Goal: Transaction & Acquisition: Purchase product/service

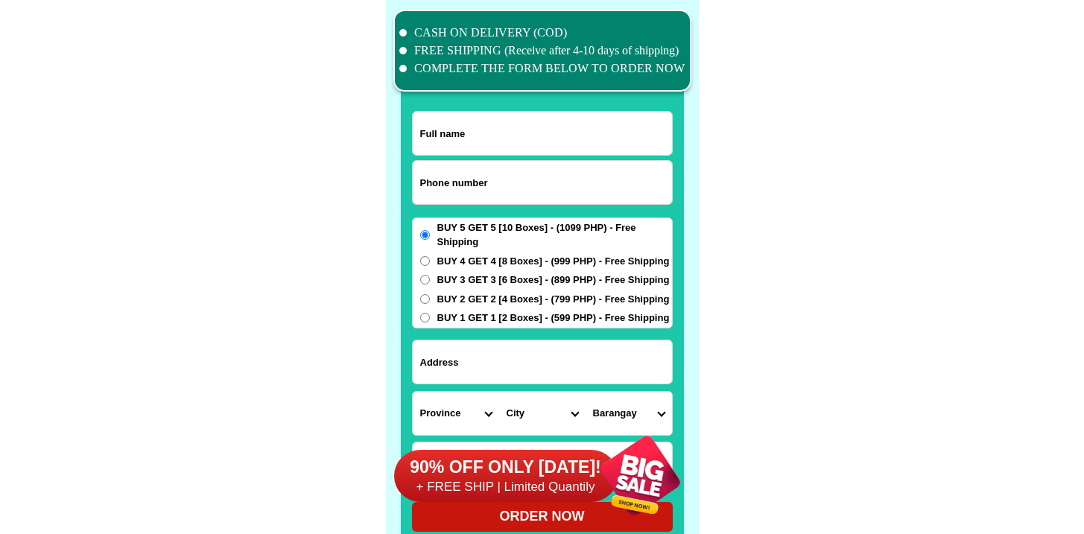
scroll to position [11582, 0]
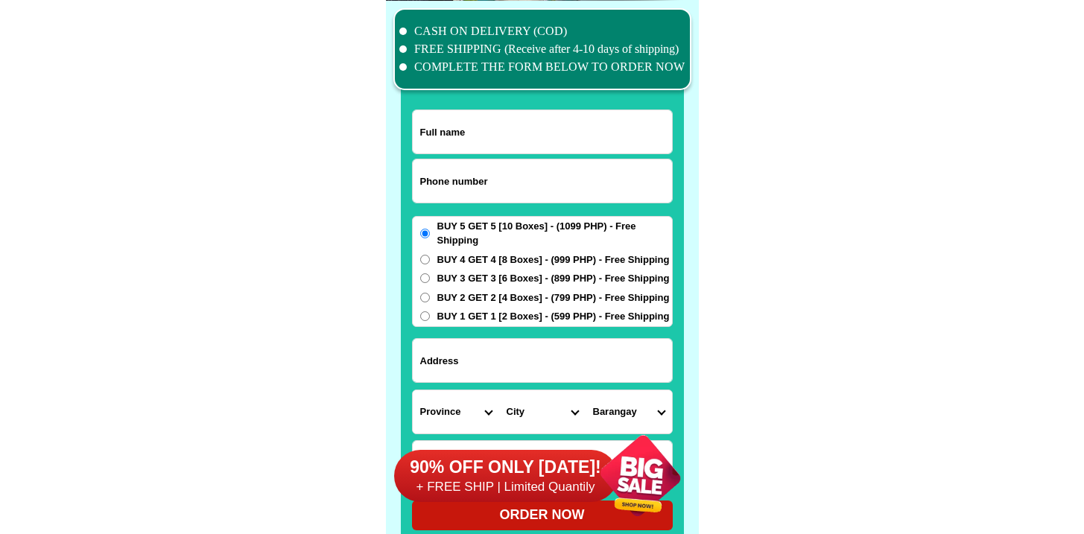
click at [467, 200] on input "Input phone_number" at bounding box center [542, 180] width 259 height 43
paste input "09353818797"
type input "09353818797"
click at [431, 136] on input "Input full_name" at bounding box center [542, 131] width 259 height 43
paste input "[PERSON_NAME]"
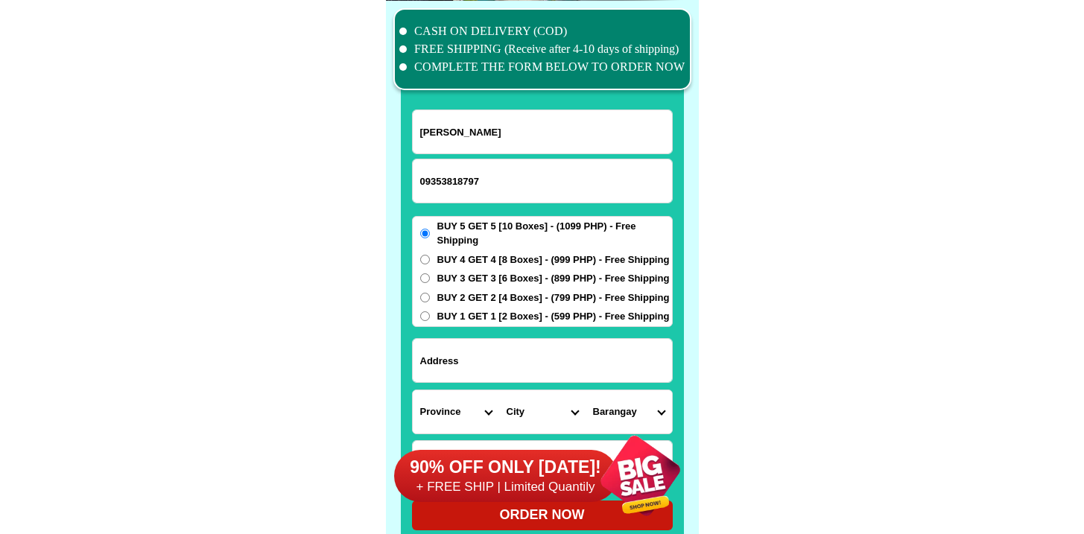
type input "[PERSON_NAME]"
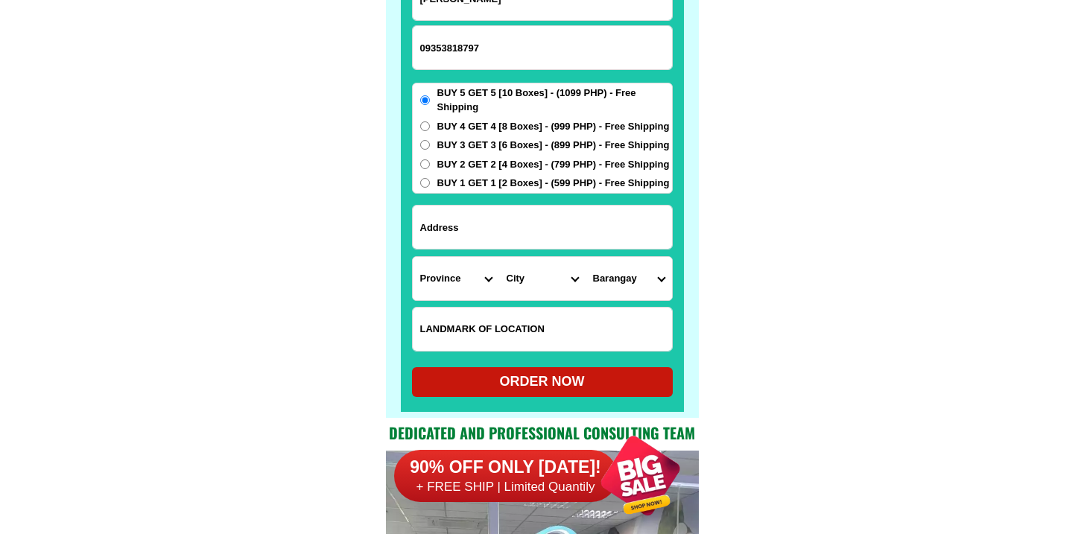
scroll to position [11817, 0]
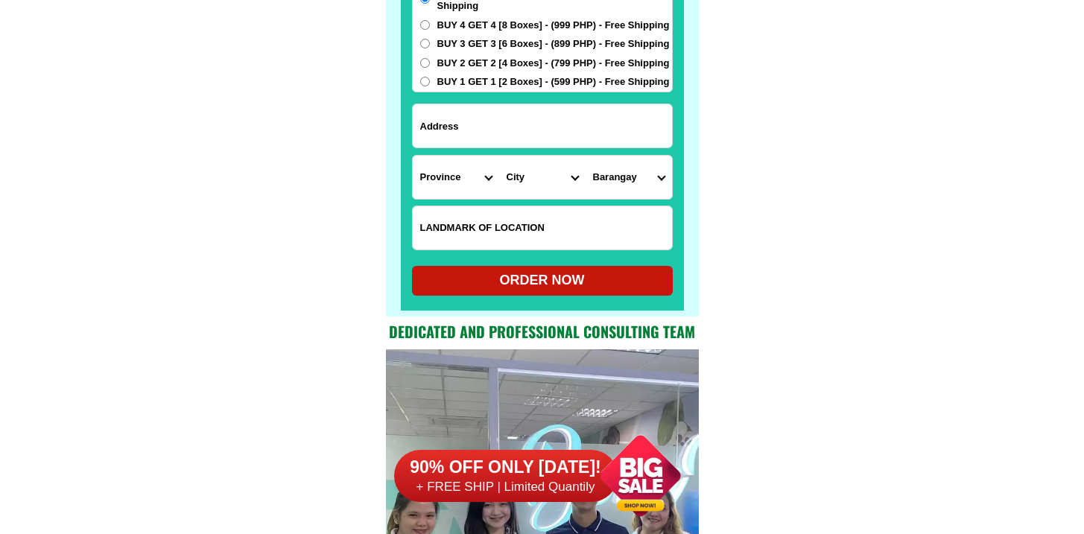
click at [525, 110] on input "Input address" at bounding box center [542, 125] width 259 height 43
paste input "B12 L14 STO [GEOGRAPHIC_DATA] 1 SALITRAN 3 CAVITE"
type input "B12 L14 STO [GEOGRAPHIC_DATA] 1 SALITRAN 3 CAVITE"
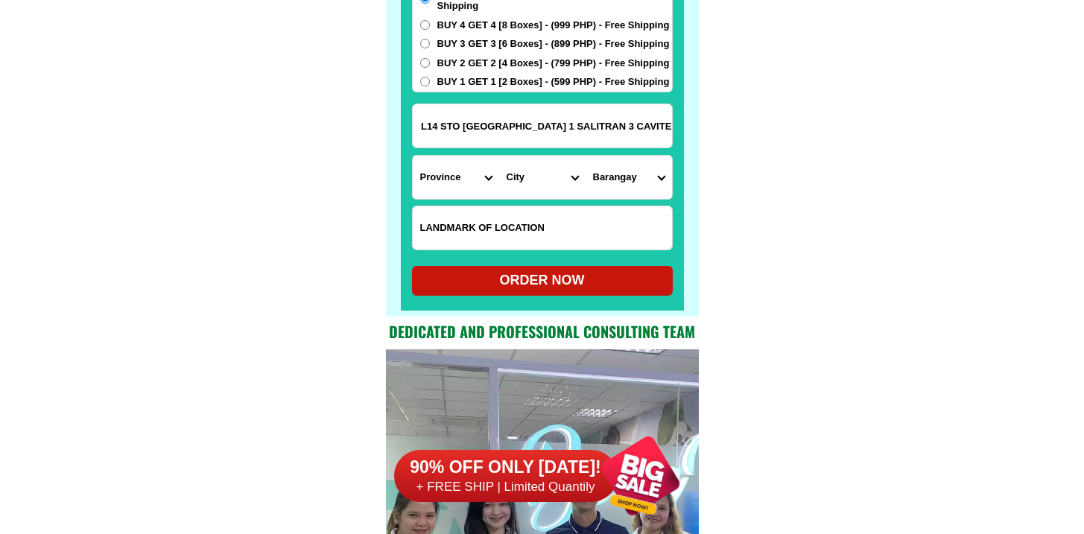
click at [453, 166] on select "Province [GEOGRAPHIC_DATA] [GEOGRAPHIC_DATA][PERSON_NAME][GEOGRAPHIC_DATA][GEOG…" at bounding box center [456, 177] width 86 height 43
select select "63_826"
click at [413, 156] on select "Province [GEOGRAPHIC_DATA] [GEOGRAPHIC_DATA][PERSON_NAME][GEOGRAPHIC_DATA][GEOG…" at bounding box center [456, 177] width 86 height 43
click at [538, 193] on select "City [PERSON_NAME] [PERSON_NAME] [GEOGRAPHIC_DATA]-city [GEOGRAPHIC_DATA]-[GEOG…" at bounding box center [542, 177] width 86 height 43
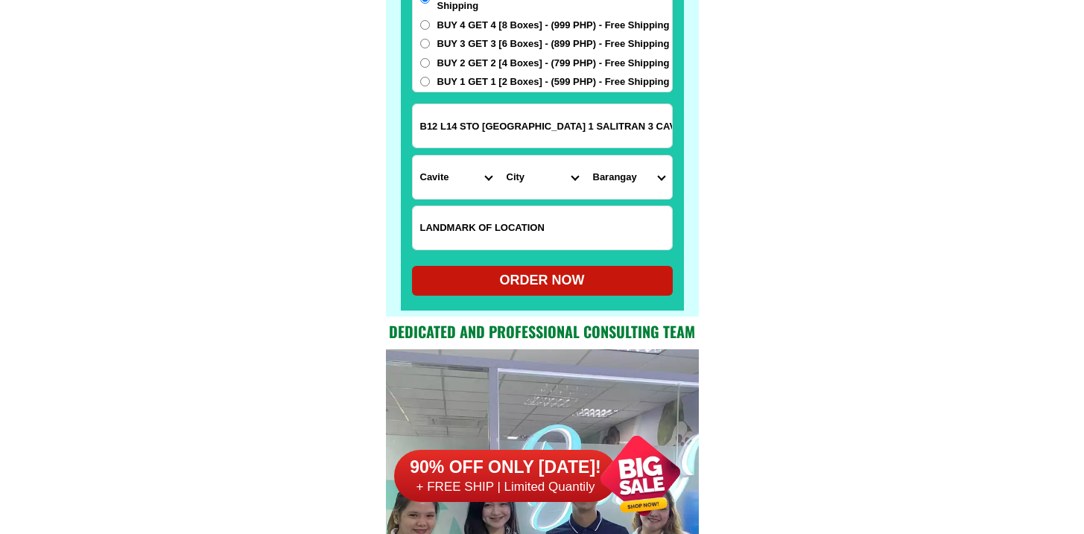
scroll to position [0, 53]
drag, startPoint x: 756, startPoint y: 139, endPoint x: 829, endPoint y: 142, distance: 72.3
click at [519, 186] on select "City [PERSON_NAME] [PERSON_NAME] [GEOGRAPHIC_DATA]-city [GEOGRAPHIC_DATA]-[GEOG…" at bounding box center [542, 177] width 86 height 43
drag, startPoint x: 663, startPoint y: 121, endPoint x: 834, endPoint y: 133, distance: 171.8
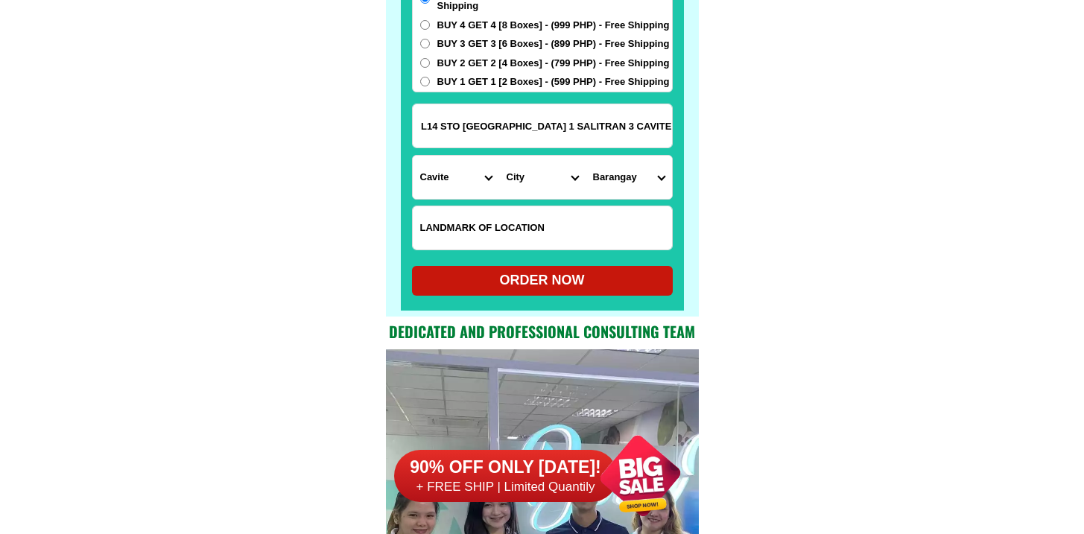
click at [536, 179] on select "City [PERSON_NAME] [PERSON_NAME] [GEOGRAPHIC_DATA]-city [GEOGRAPHIC_DATA]-[GEOG…" at bounding box center [542, 177] width 86 height 43
select select "63_8268577"
click at [499, 156] on select "City [PERSON_NAME] [PERSON_NAME] [GEOGRAPHIC_DATA]-city [GEOGRAPHIC_DATA]-[GEOG…" at bounding box center [542, 177] width 86 height 43
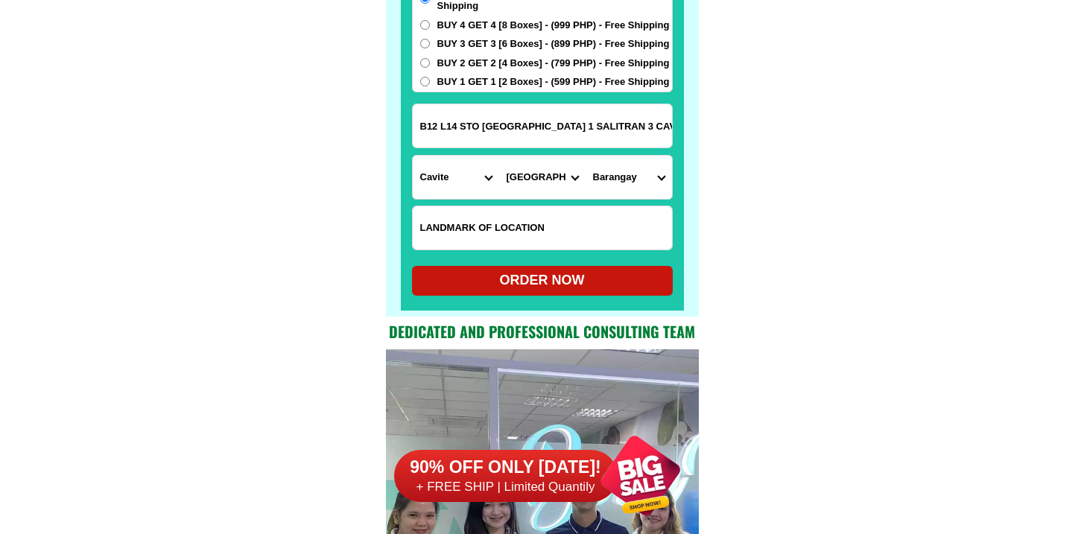
click at [624, 168] on select "Barangay" at bounding box center [629, 177] width 86 height 43
click at [609, 129] on input "B12 L14 STO [GEOGRAPHIC_DATA] 1 SALITRAN 3 CAVITE" at bounding box center [542, 125] width 259 height 43
click at [573, 132] on input "B12 L14 STO [GEOGRAPHIC_DATA] 1 SALITRAN 3 CAVITE" at bounding box center [542, 125] width 259 height 43
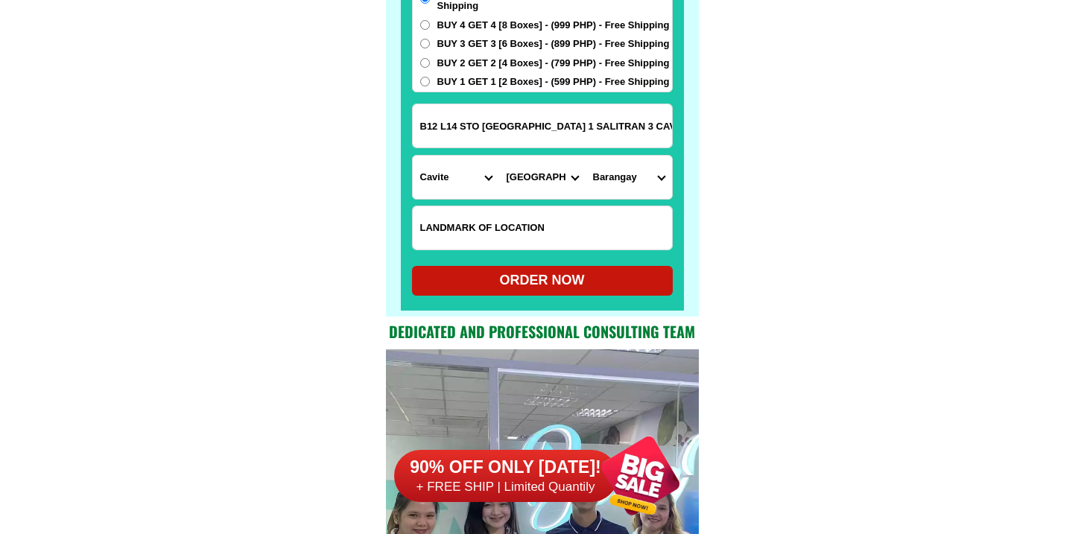
scroll to position [0, 53]
drag, startPoint x: 520, startPoint y: 125, endPoint x: 865, endPoint y: 139, distance: 345.2
click at [597, 181] on select "[GEOGRAPHIC_DATA] (hen. [PERSON_NAME]) Barangay 10 (kingfisher) Barangay 10-a (…" at bounding box center [629, 177] width 86 height 43
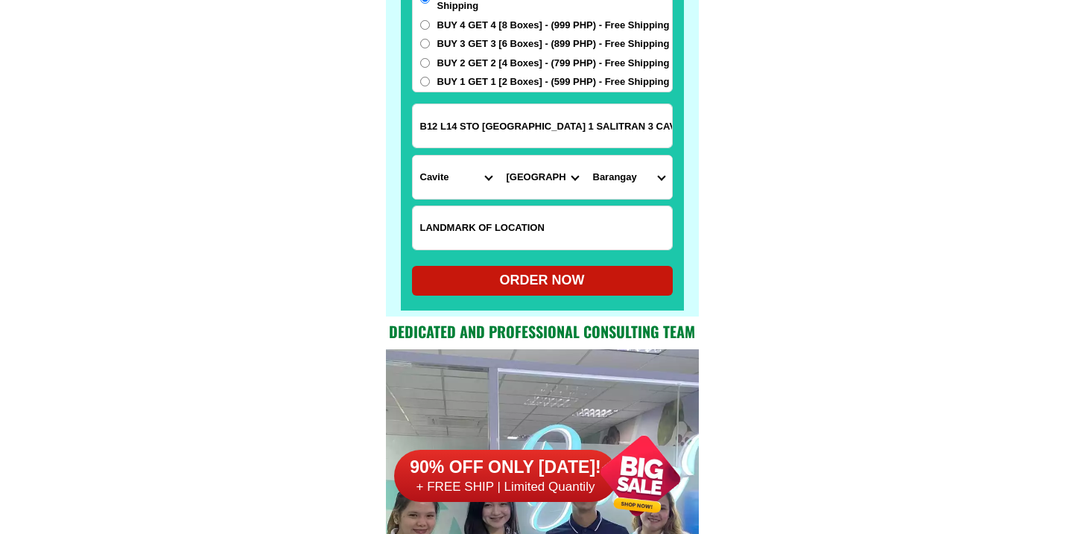
click at [533, 194] on select "City [PERSON_NAME] [PERSON_NAME] [GEOGRAPHIC_DATA]-city [GEOGRAPHIC_DATA]-[GEOG…" at bounding box center [542, 177] width 86 height 43
click at [438, 169] on select "Province [GEOGRAPHIC_DATA] [GEOGRAPHIC_DATA][PERSON_NAME][GEOGRAPHIC_DATA][GEOG…" at bounding box center [456, 177] width 86 height 43
click at [457, 182] on select "Province [GEOGRAPHIC_DATA] [GEOGRAPHIC_DATA][PERSON_NAME][GEOGRAPHIC_DATA][GEOG…" at bounding box center [456, 177] width 86 height 43
select select "63_826"
click at [413, 156] on select "Province [GEOGRAPHIC_DATA] [GEOGRAPHIC_DATA][PERSON_NAME][GEOGRAPHIC_DATA][GEOG…" at bounding box center [456, 177] width 86 height 43
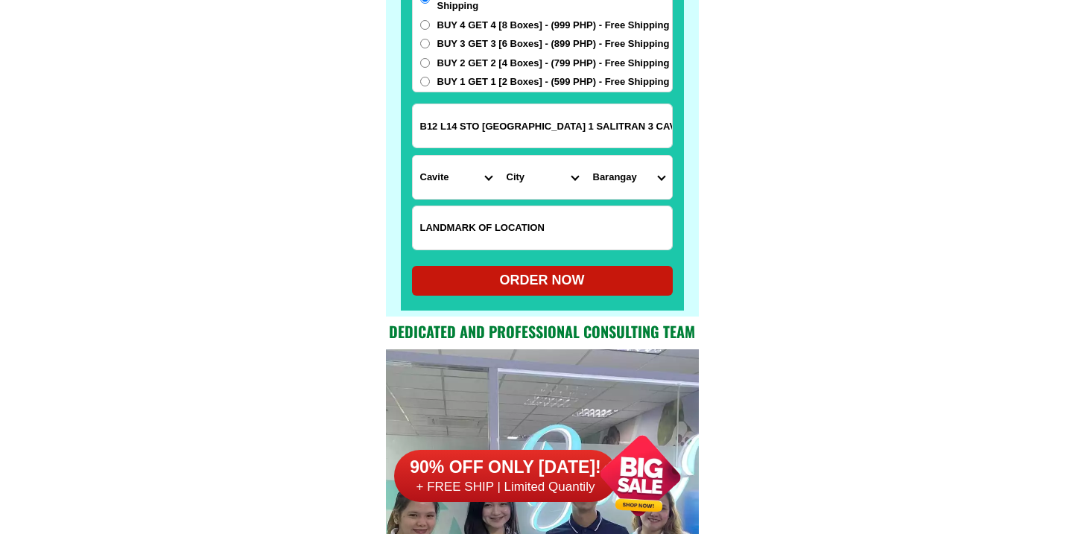
click at [536, 178] on select "City [GEOGRAPHIC_DATA]-DE-ORO-[GEOGRAPHIC_DATA] DAVAO-DE-ORO-[PERSON_NAME] Mawa…" at bounding box center [542, 177] width 86 height 43
select select "63_8262364"
click at [499, 156] on select "City [PERSON_NAME] [PERSON_NAME] [GEOGRAPHIC_DATA]-city [GEOGRAPHIC_DATA]-[GEOG…" at bounding box center [542, 177] width 86 height 43
click at [616, 186] on select "Barangay Burol Burol i Burol ii Burol iii [PERSON_NAME] (bago-a-ingud) [PERSON_…" at bounding box center [629, 177] width 86 height 43
select select "63_826236465"
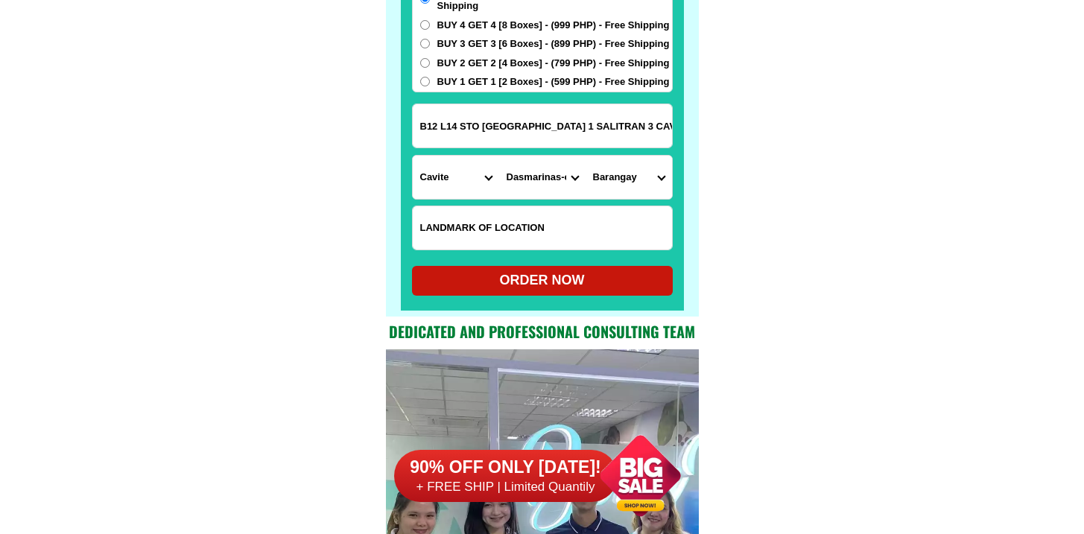
click at [586, 156] on select "Barangay Burol Burol i Burol ii Burol iii [PERSON_NAME] (bago-a-ingud) [PERSON_…" at bounding box center [629, 177] width 86 height 43
click at [582, 123] on input "B12 L14 STO [GEOGRAPHIC_DATA] 1 SALITRAN 3 CAVITE" at bounding box center [542, 125] width 259 height 43
drag, startPoint x: 525, startPoint y: 124, endPoint x: 846, endPoint y: 133, distance: 321.2
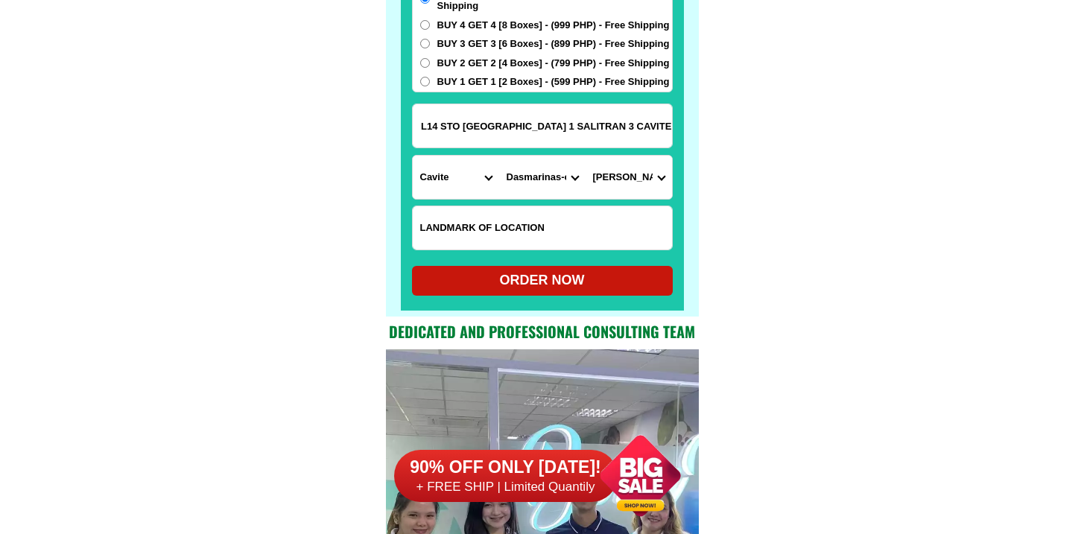
scroll to position [0, 0]
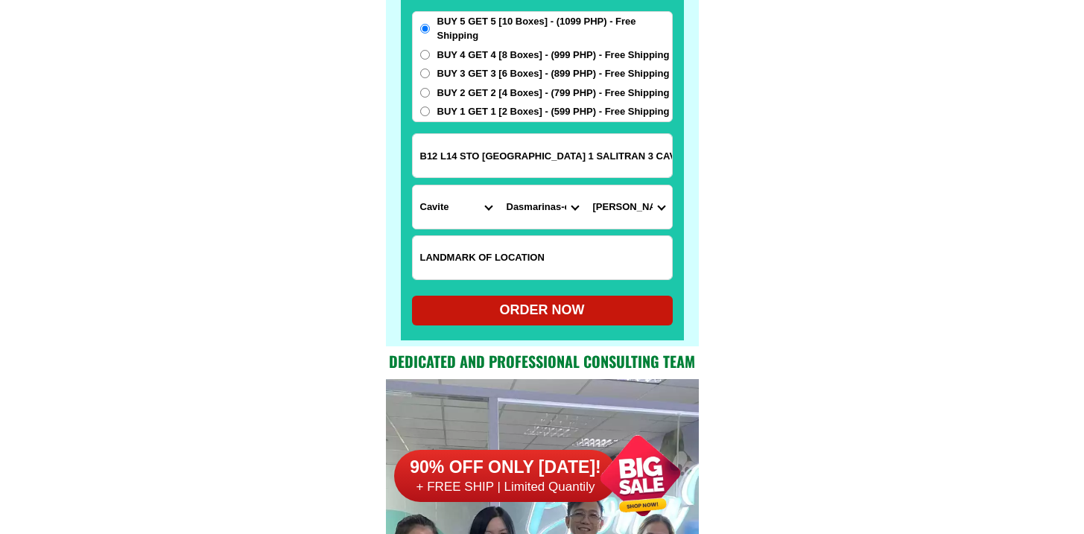
scroll to position [11772, 0]
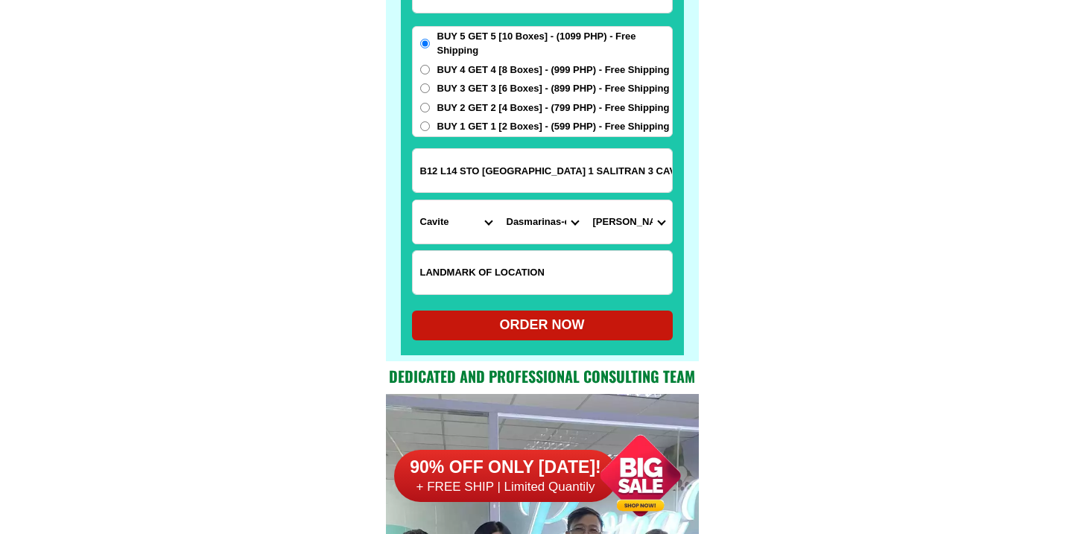
click at [565, 320] on div "ORDER NOW" at bounding box center [542, 325] width 261 height 20
radio input "true"
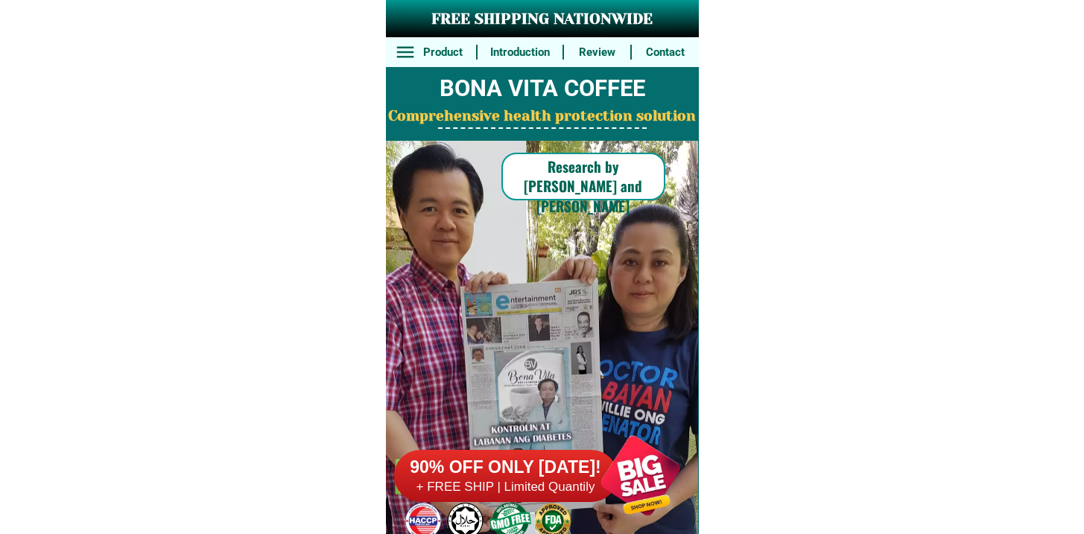
click at [531, 487] on h6 "+ FREE SHIP | Limited Quantily" at bounding box center [506, 487] width 224 height 16
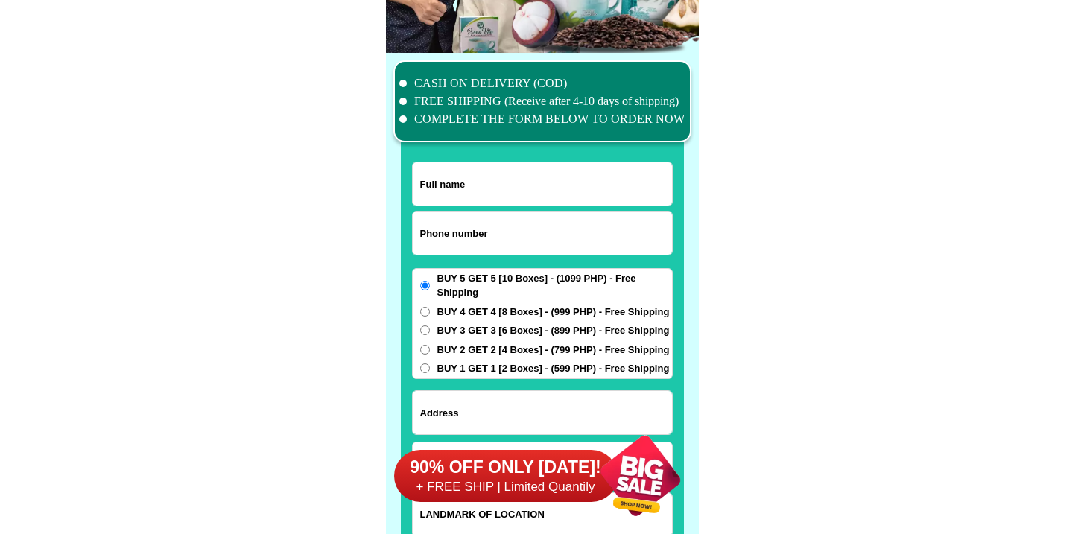
scroll to position [11582, 0]
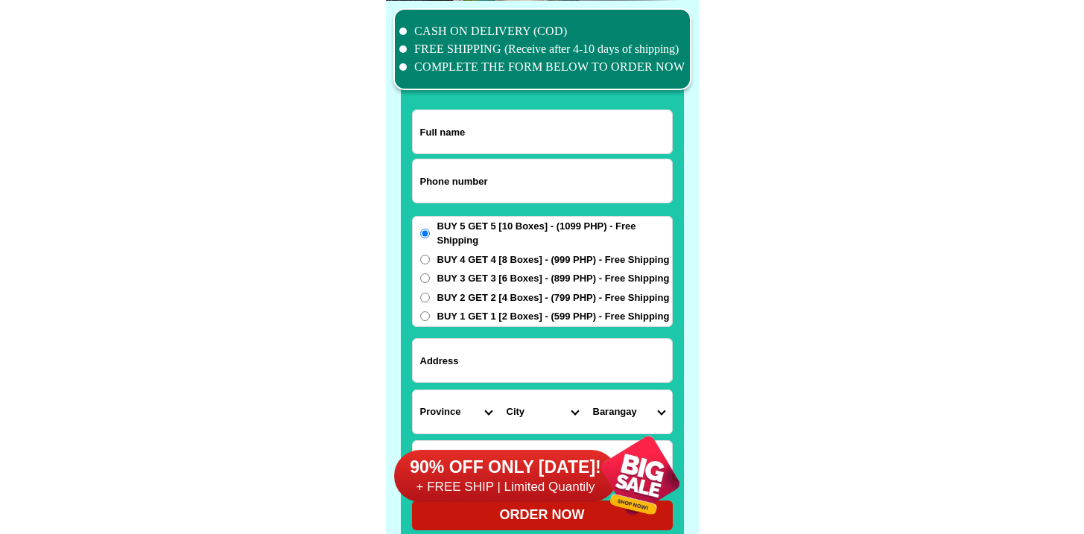
click at [478, 165] on input "Input phone_number" at bounding box center [542, 180] width 259 height 43
paste input "09612565699"
type input "09612565699"
click at [521, 165] on input "09612565699" at bounding box center [542, 180] width 259 height 43
click at [535, 116] on input "Input full_name" at bounding box center [542, 131] width 259 height 43
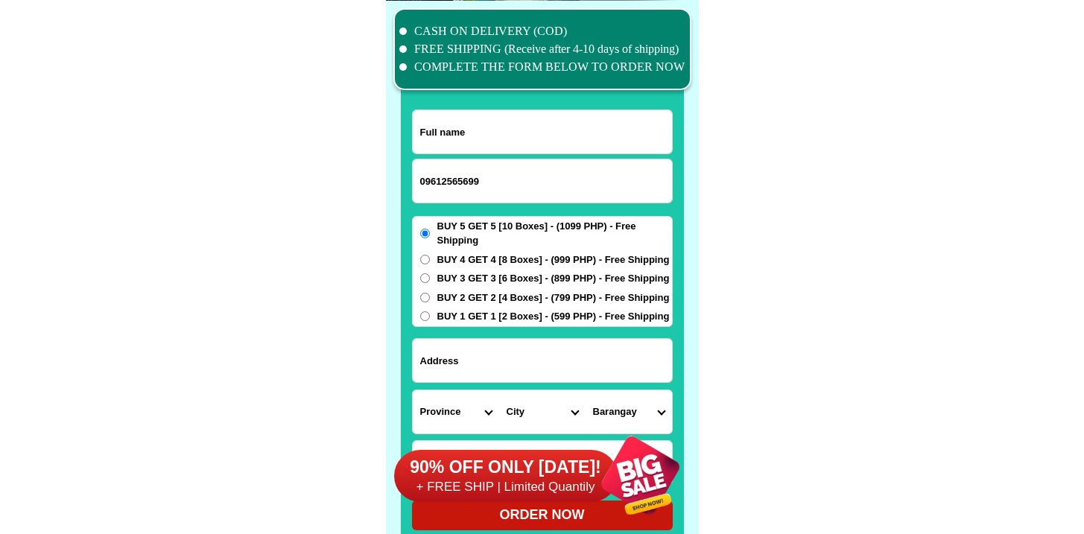
paste input "Julita Tuguinay,"
type input "Julita Tuguinay,"
click at [520, 393] on select "City" at bounding box center [542, 411] width 86 height 43
click at [528, 364] on input "Input address" at bounding box center [542, 360] width 259 height 43
paste input "FB108A Tabangawen, Balili, La Trinidad Benguet, Philippines"
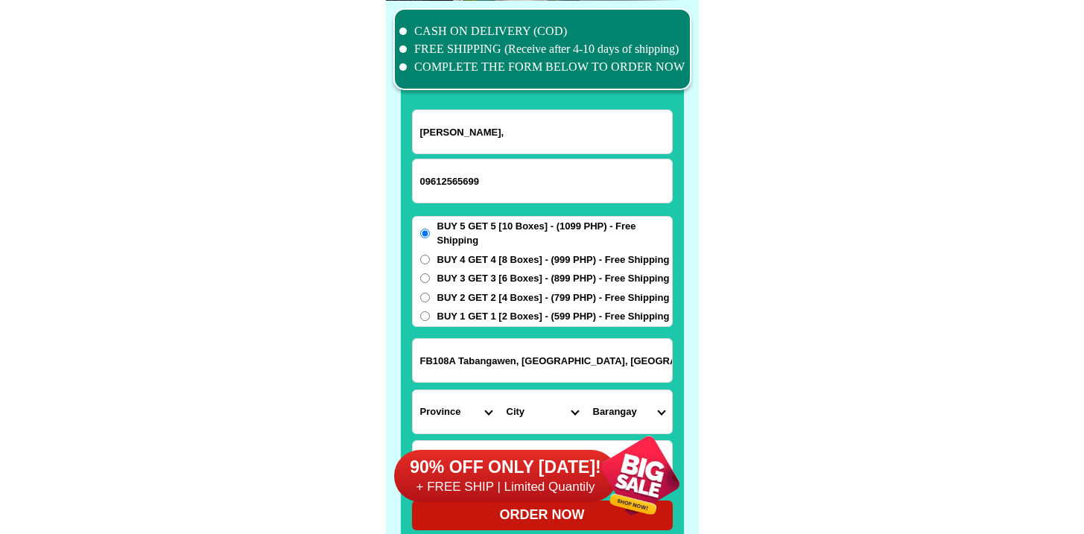
scroll to position [0, 28]
type input "FB108A Tabangawen, Balili, La Trinidad Benguet, Philippines"
click at [501, 427] on div "90% OFF ONLY TODAY! + FREE SHIP | Limited Quantily" at bounding box center [546, 475] width 305 height 117
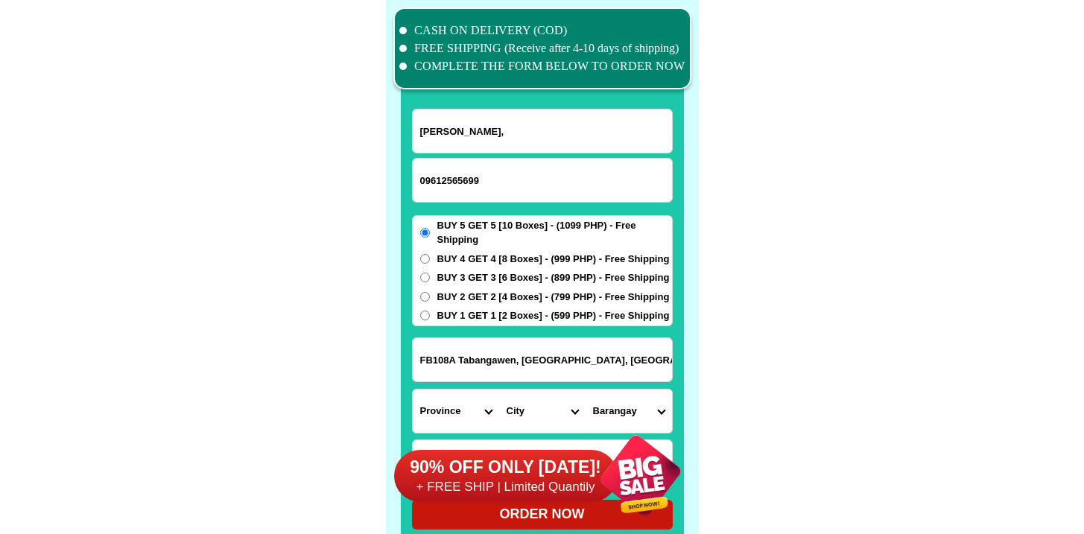
click at [501, 405] on select "City" at bounding box center [542, 411] width 86 height 43
click at [444, 387] on form "Julita Tuguinay, 09612565699 ORDER NOW FB108A Tabangawen, Balili, La Trinidad B…" at bounding box center [542, 319] width 261 height 421
click at [447, 405] on select "Province [GEOGRAPHIC_DATA] [GEOGRAPHIC_DATA][PERSON_NAME][GEOGRAPHIC_DATA][GEOG…" at bounding box center [456, 411] width 86 height 43
select select "63_695"
click at [413, 390] on select "Province [GEOGRAPHIC_DATA] [GEOGRAPHIC_DATA][PERSON_NAME][GEOGRAPHIC_DATA][GEOG…" at bounding box center [456, 411] width 86 height 43
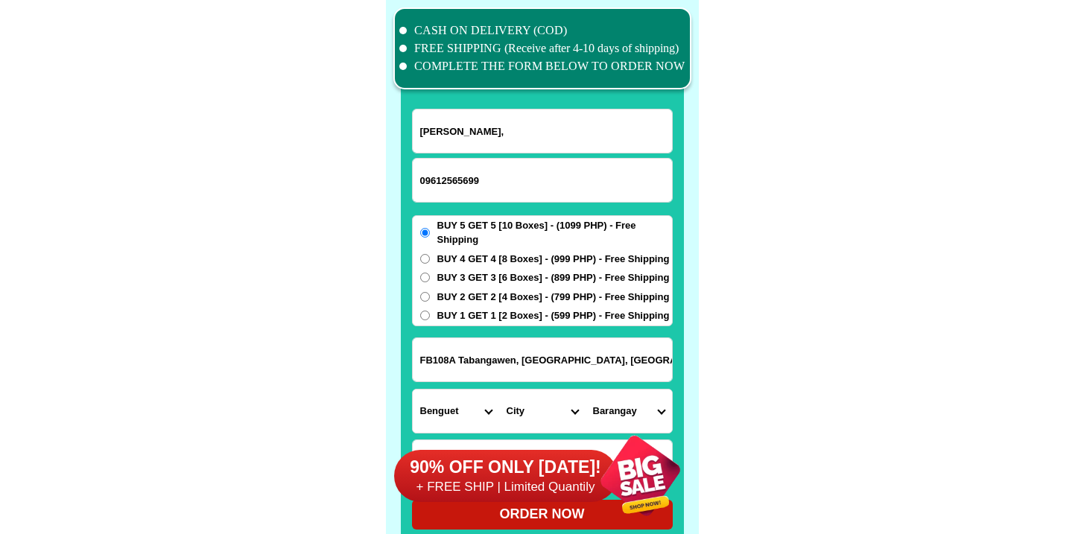
click at [544, 390] on select "City Atok Baguio-city Bakun Bokod Buguias Itogon Kabayan Kapangan Kibungan La-t…" at bounding box center [542, 411] width 86 height 43
select select "63_6952993"
click at [499, 390] on select "City Atok Baguio-city Bakun Bokod Buguias Itogon Kabayan Kapangan Kibungan La-t…" at bounding box center [542, 411] width 86 height 43
click at [630, 402] on select "Barangay Alapang Alno Ambiong Bahong Balili Beckel Betag Bineng Cruz Lubas Pico…" at bounding box center [629, 411] width 86 height 43
select select "63_695299329265"
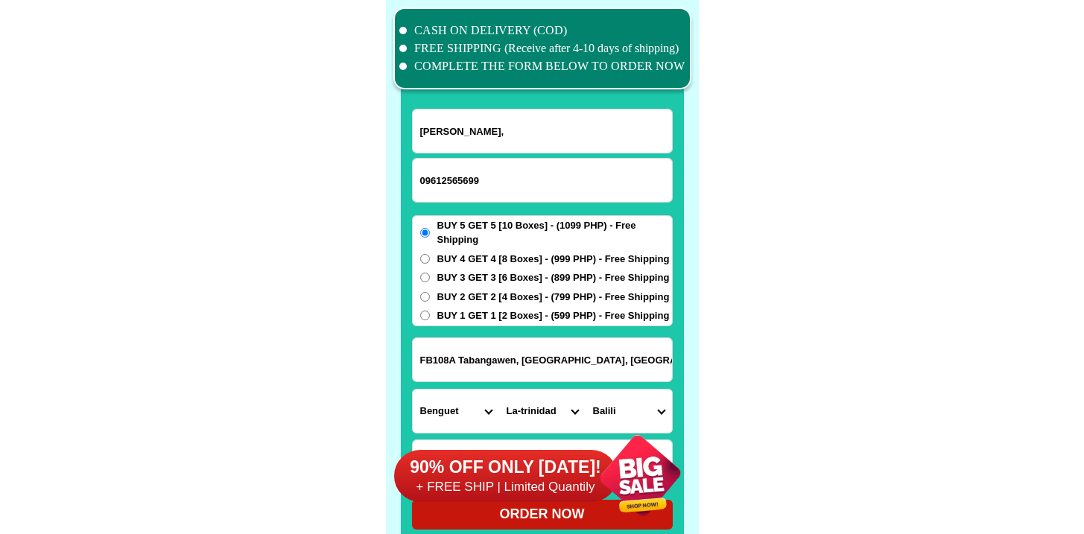
click at [586, 390] on select "Barangay Alapang Alno Ambiong Bahong Balili Beckel Betag Bineng Cruz Lubas Pico…" at bounding box center [629, 411] width 86 height 43
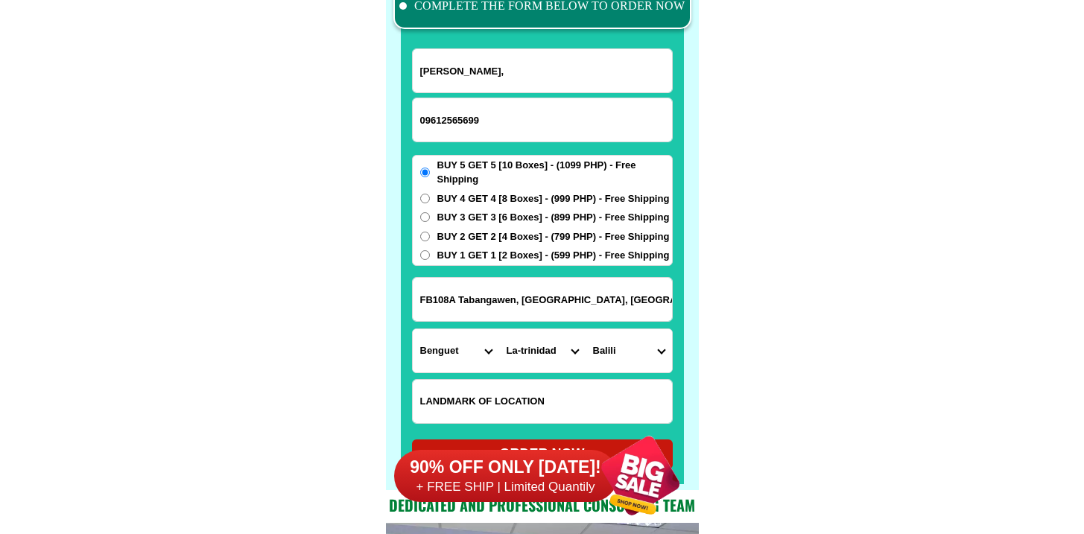
scroll to position [11700, 0]
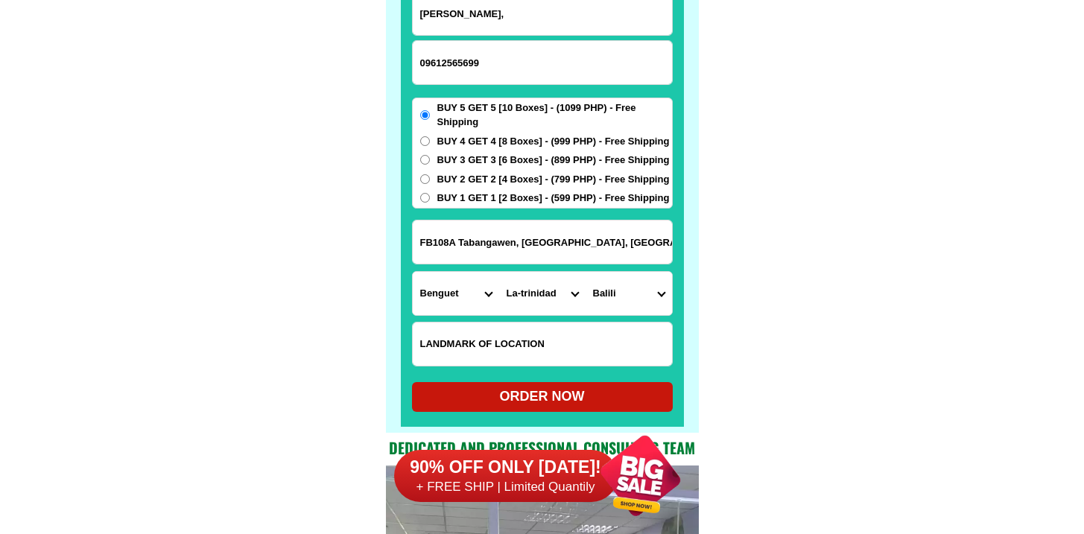
click at [542, 403] on div "ORDER NOW" at bounding box center [542, 397] width 261 height 20
radio input "true"
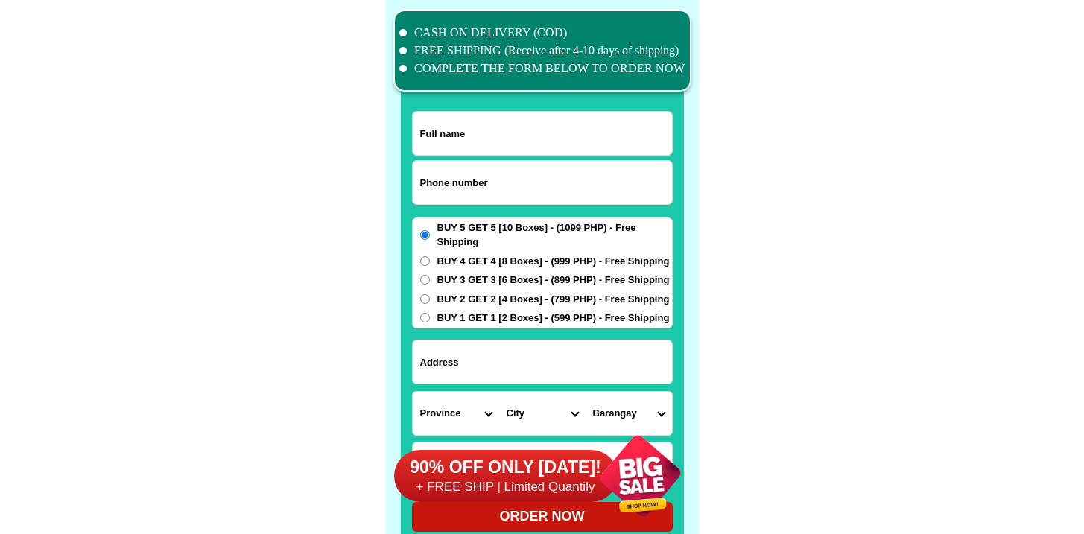
scroll to position [11582, 0]
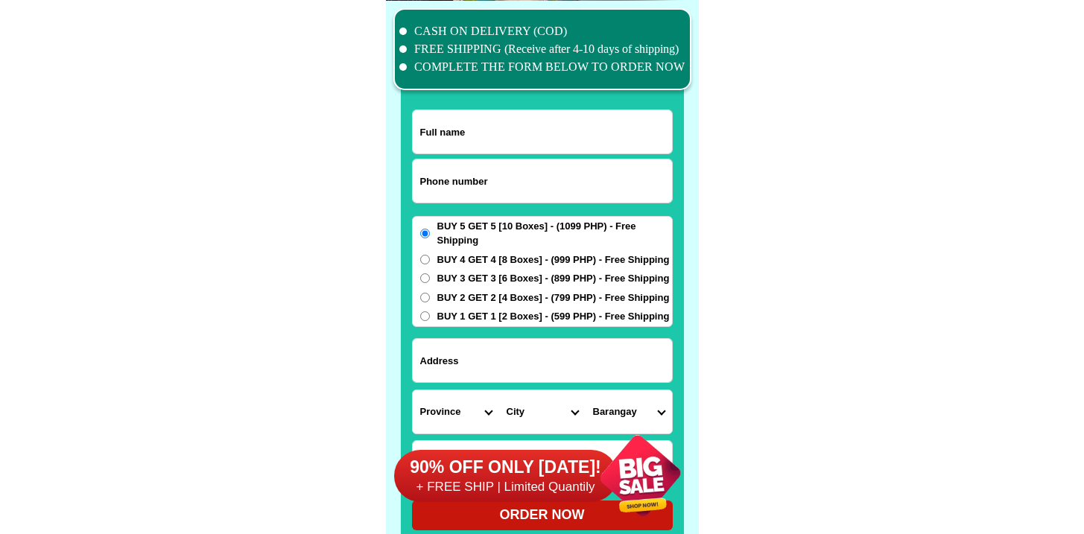
click at [480, 187] on input "Input phone_number" at bounding box center [542, 180] width 259 height 43
paste input "9553220353"
click at [419, 182] on input "9553220353" at bounding box center [542, 180] width 259 height 43
click at [422, 191] on input "9553220353" at bounding box center [542, 180] width 259 height 43
click at [417, 171] on input "9553220353" at bounding box center [542, 180] width 259 height 43
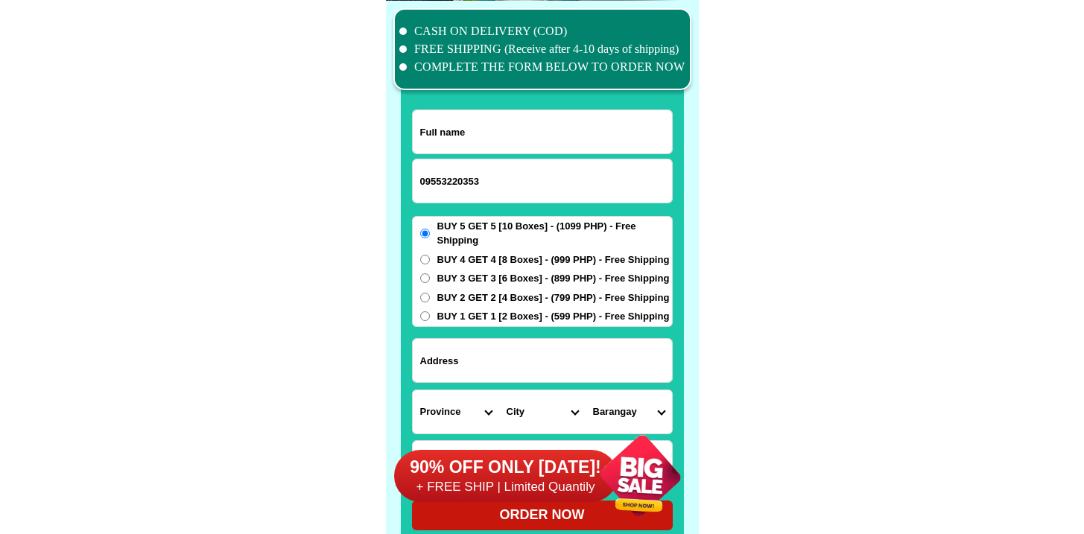
type input "09553220353"
click at [501, 129] on input "Input full_name" at bounding box center [542, 131] width 259 height 43
paste input "Cecilia M Henido RH-10 PUROK PAG-ASA DCC"
type input "Cecilia M Henido RH-10 PUROK PAG-ASA DCC"
click at [483, 371] on input "Input address" at bounding box center [542, 360] width 259 height 43
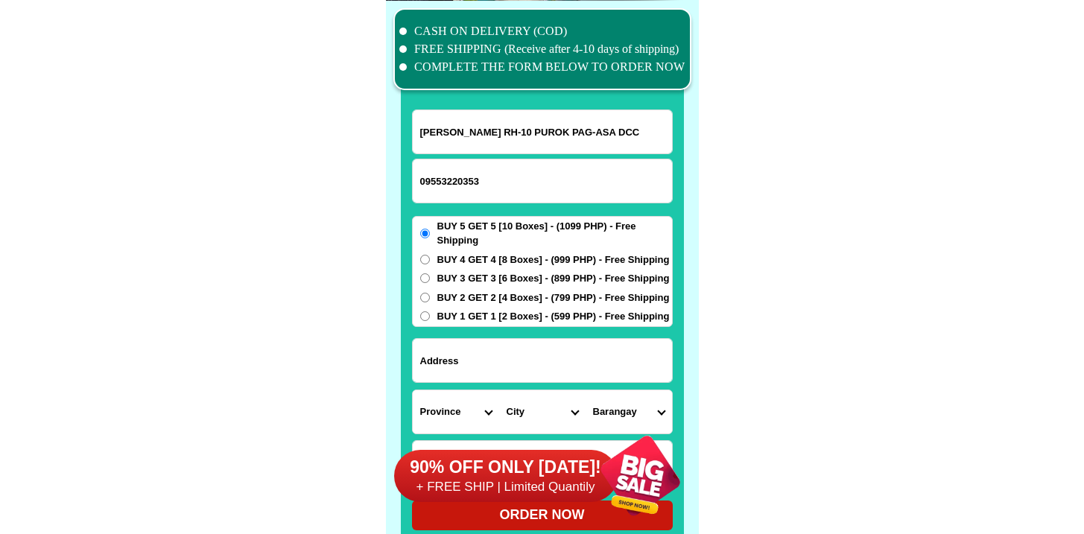
paste input "RH-10 PUROK PAG-ASA DAYCARE CENTER Pansacala Street Cotabato City"
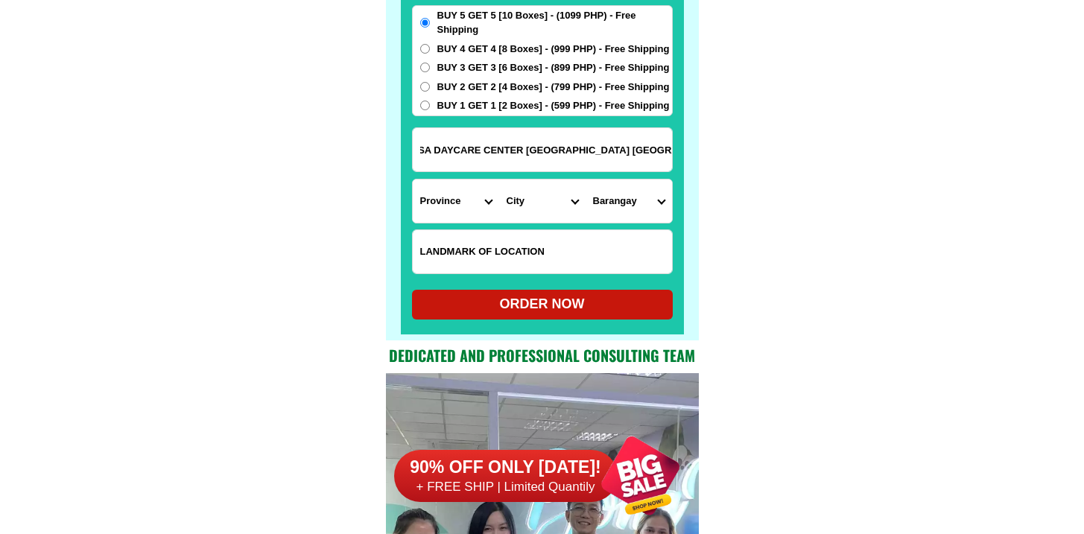
scroll to position [11804, 0]
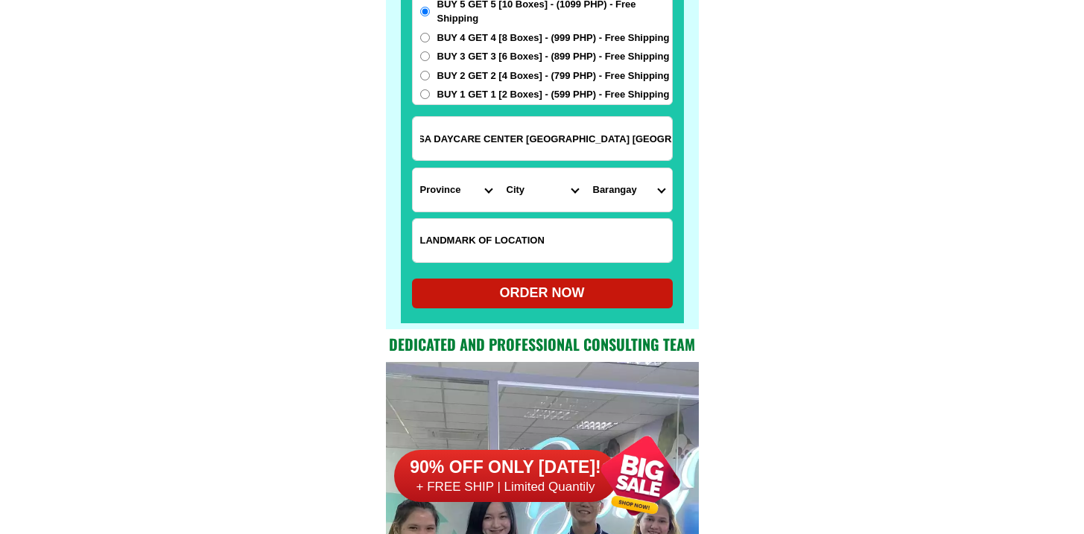
type input "RH-10 PUROK PAG-ASA DAYCARE CENTER Pansacala Street Cotabato City"
click at [443, 195] on select "Province [GEOGRAPHIC_DATA] [GEOGRAPHIC_DATA][PERSON_NAME][GEOGRAPHIC_DATA][GEOG…" at bounding box center [456, 189] width 86 height 43
select select "63_170"
click at [413, 168] on select "Province [GEOGRAPHIC_DATA] [GEOGRAPHIC_DATA][PERSON_NAME][GEOGRAPHIC_DATA][GEOG…" at bounding box center [456, 189] width 86 height 43
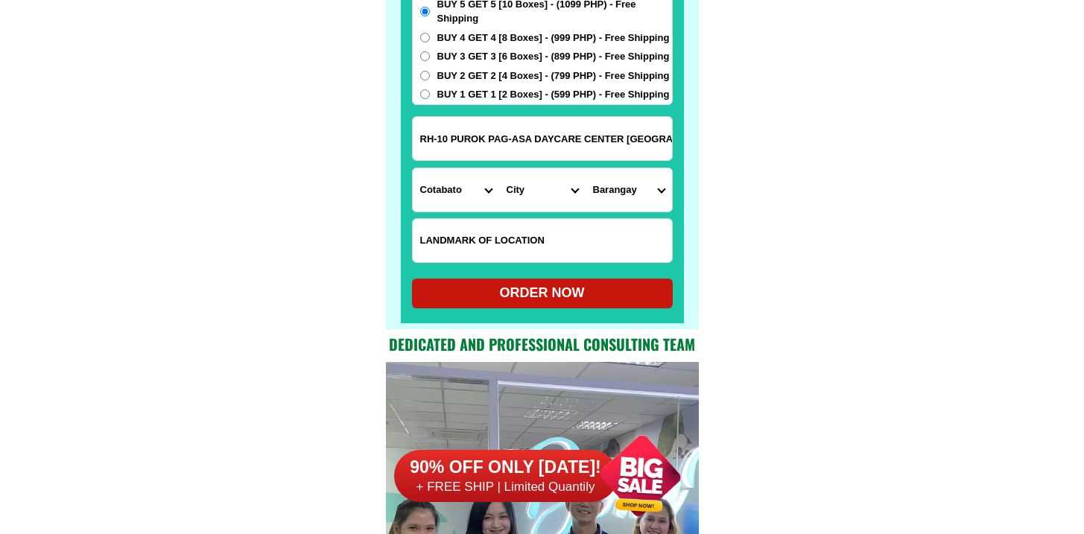
click at [545, 130] on input "RH-10 PUROK PAG-ASA DAYCARE CENTER Pansacala Street Cotabato City" at bounding box center [542, 138] width 259 height 43
drag, startPoint x: 510, startPoint y: 176, endPoint x: 788, endPoint y: 145, distance: 279.7
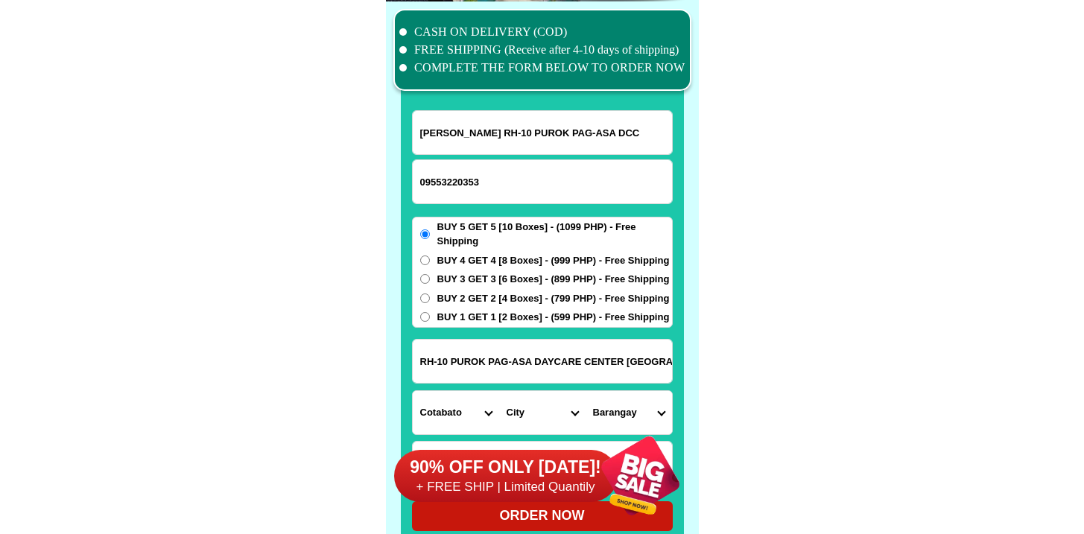
scroll to position [11578, 0]
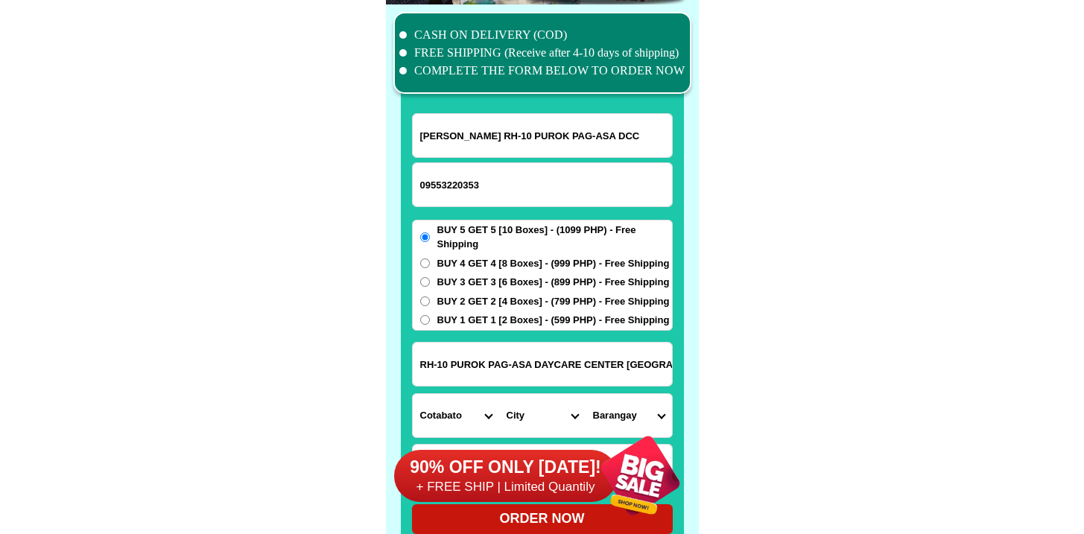
drag, startPoint x: 499, startPoint y: 132, endPoint x: 865, endPoint y: 185, distance: 369.6
type input "Cecilia M Henido"
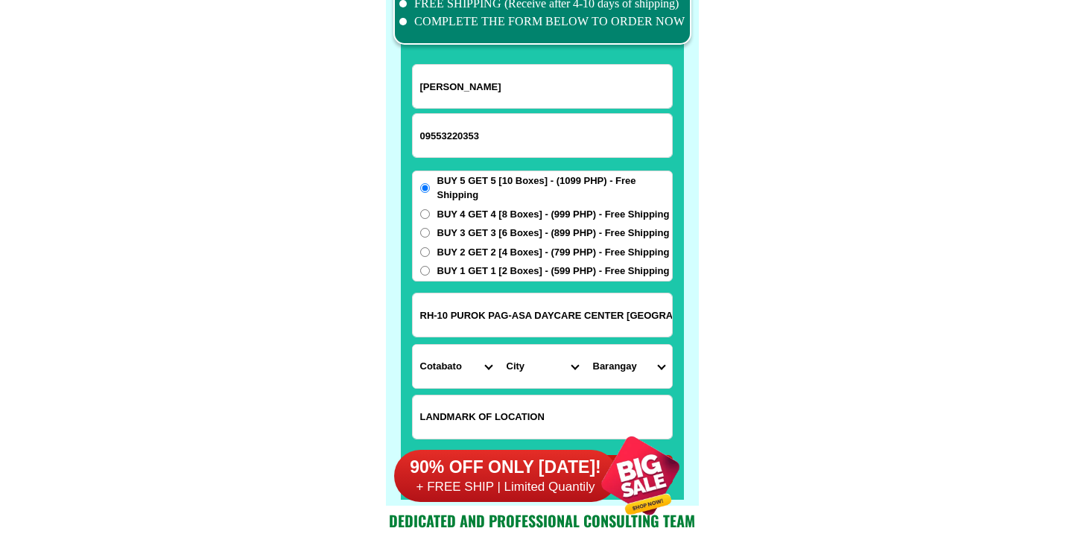
click at [526, 353] on select "City Alamada Aleosan Antipas Arakan Banisilan Cotabato-city Kabacan Kidapawan-c…" at bounding box center [542, 366] width 86 height 43
select select "63_170201"
click at [499, 345] on select "City Alamada Aleosan Antipas Arakan Banisilan Cotabato-city Kabacan Kidapawan-c…" at bounding box center [542, 366] width 86 height 43
click at [644, 374] on select "Barangay Bagua Bagua Bagua i Bagua ii Bagua iii Kalanganan Kalanganan i Kalanga…" at bounding box center [629, 366] width 86 height 43
select select "63_17020103"
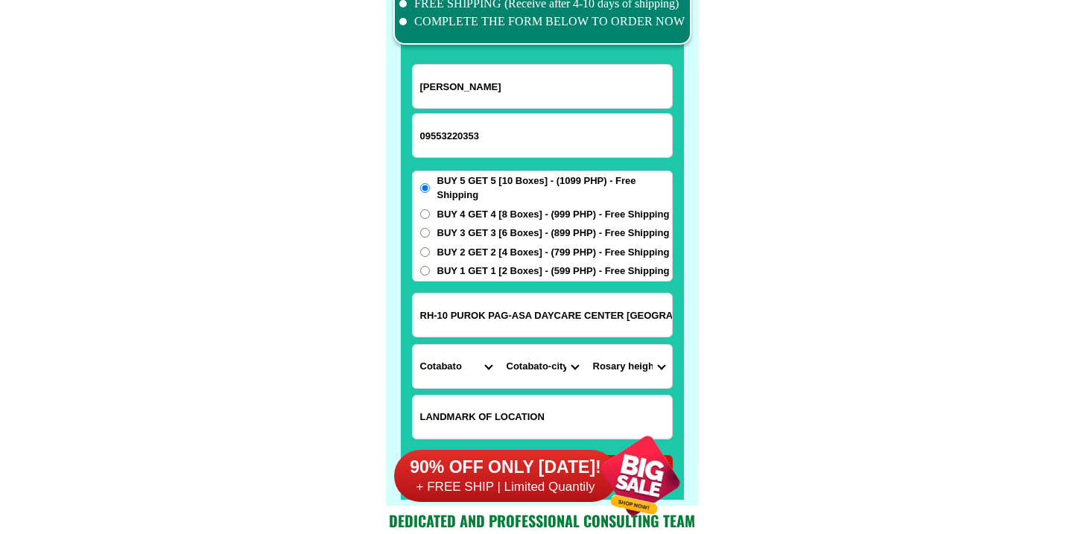
click at [586, 345] on select "Barangay Bagua Bagua Bagua i Bagua ii Bagua iii Kalanganan Kalanganan i Kalanga…" at bounding box center [629, 366] width 86 height 43
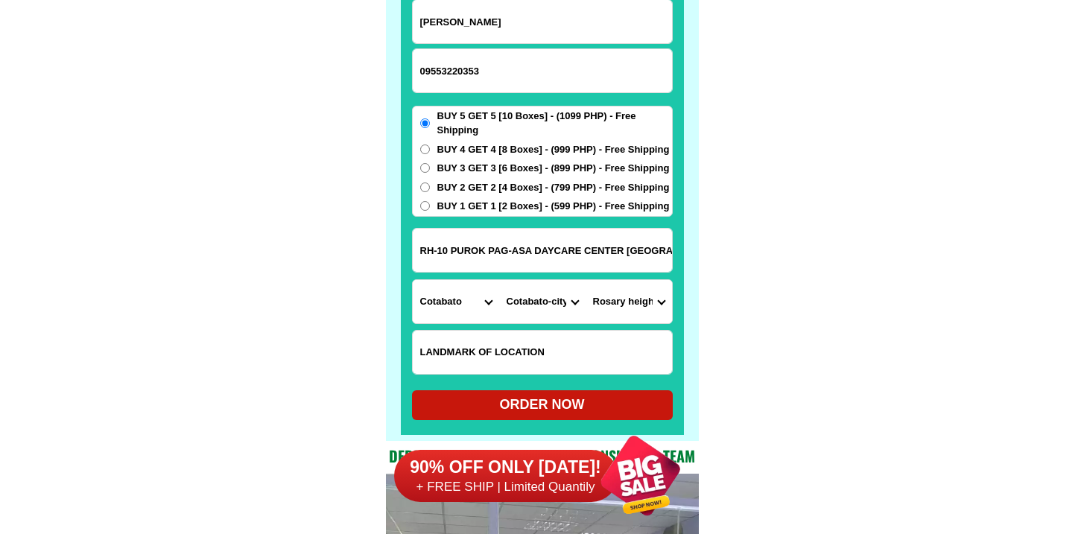
scroll to position [11693, 0]
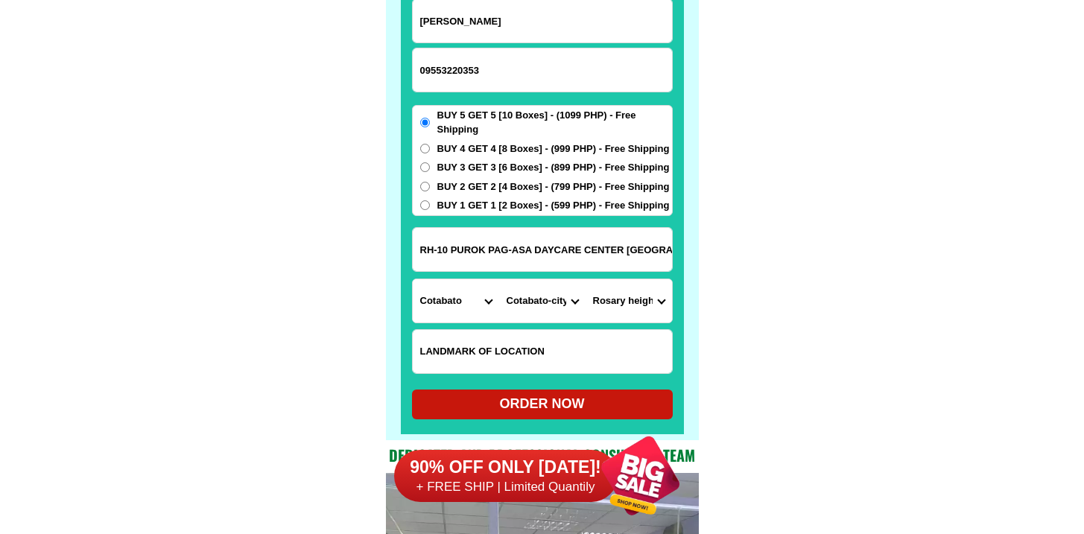
click at [530, 401] on div "ORDER NOW" at bounding box center [542, 404] width 261 height 20
type input "Cecilia M Henido"
type input "RH-10 PUROK PAG-ASA DAYCARE CENTER Pansacala Street Cotabato City"
radio input "true"
